Goal: Task Accomplishment & Management: Manage account settings

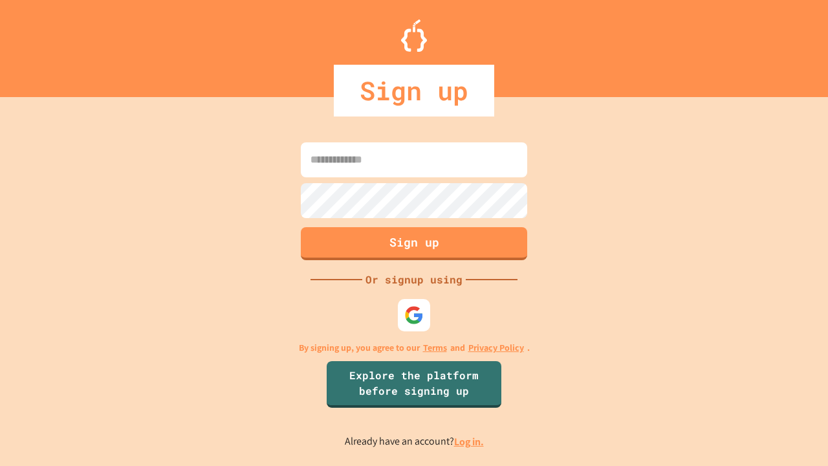
click at [470, 441] on link "Log in." at bounding box center [469, 442] width 30 height 14
